Goal: Navigation & Orientation: Find specific page/section

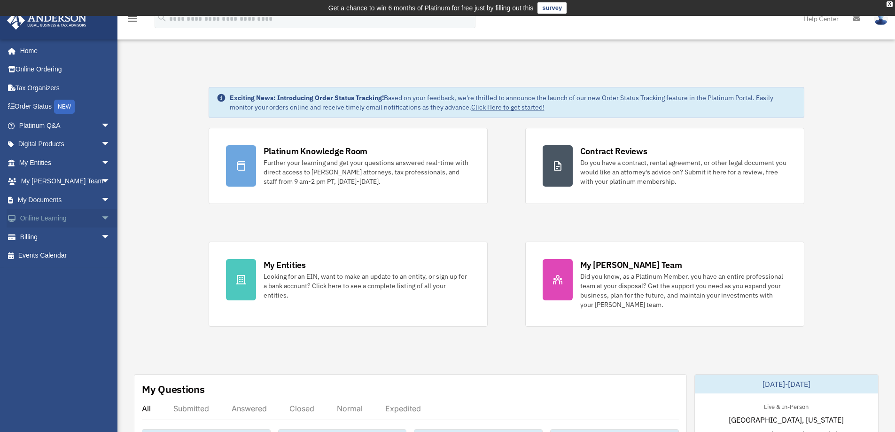
click at [101, 219] on span "arrow_drop_down" at bounding box center [110, 218] width 19 height 19
click at [42, 272] on link "Resources" at bounding box center [68, 274] width 111 height 19
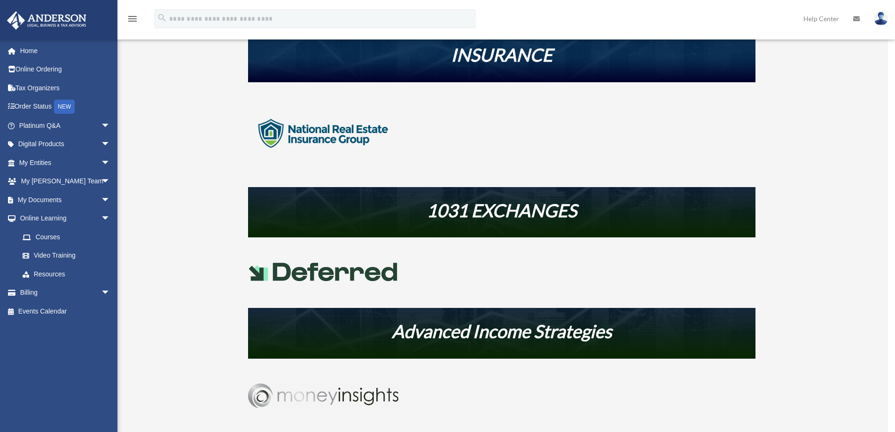
scroll to position [330, 0]
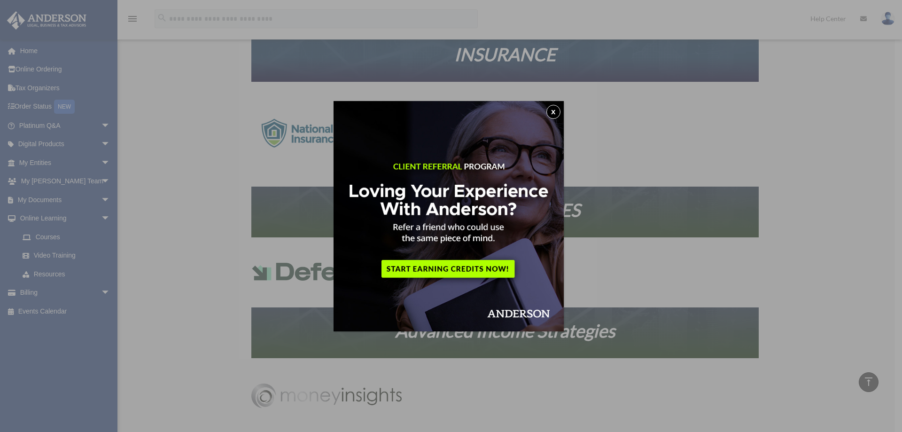
click at [553, 107] on button "x" at bounding box center [553, 112] width 14 height 14
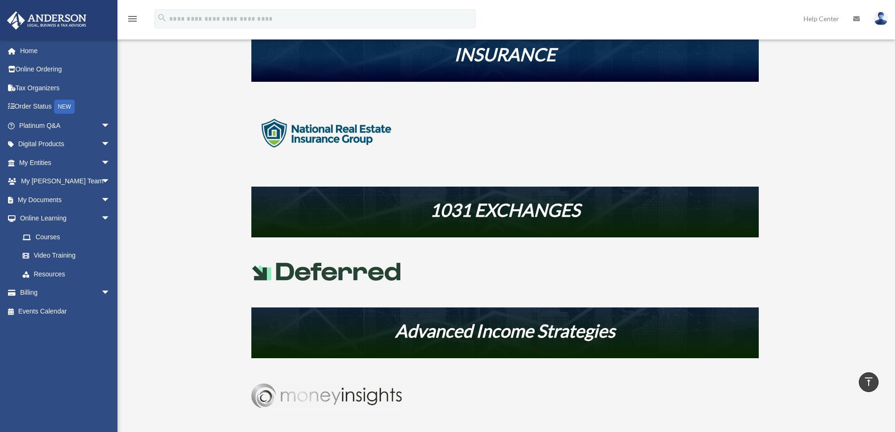
click at [322, 274] on img at bounding box center [326, 272] width 150 height 18
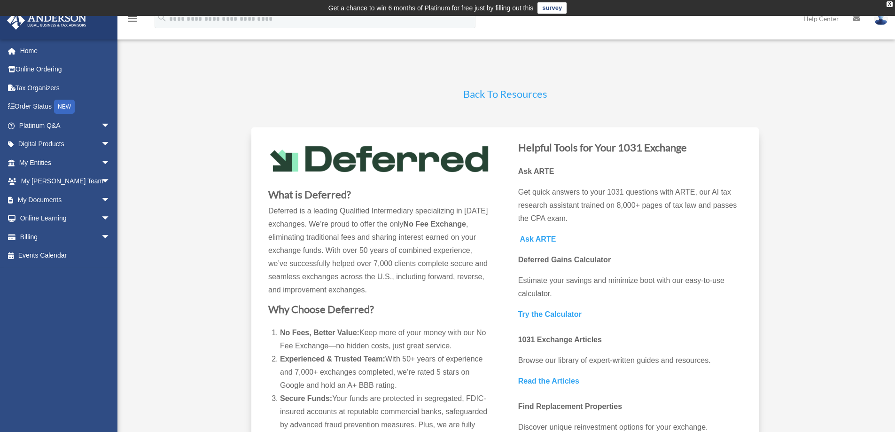
click at [834, 178] on div "Back To Resources What is Deferred? Deferred is a leading Qualified Intermediar…" at bounding box center [505, 310] width 702 height 462
